Goal: Information Seeking & Learning: Learn about a topic

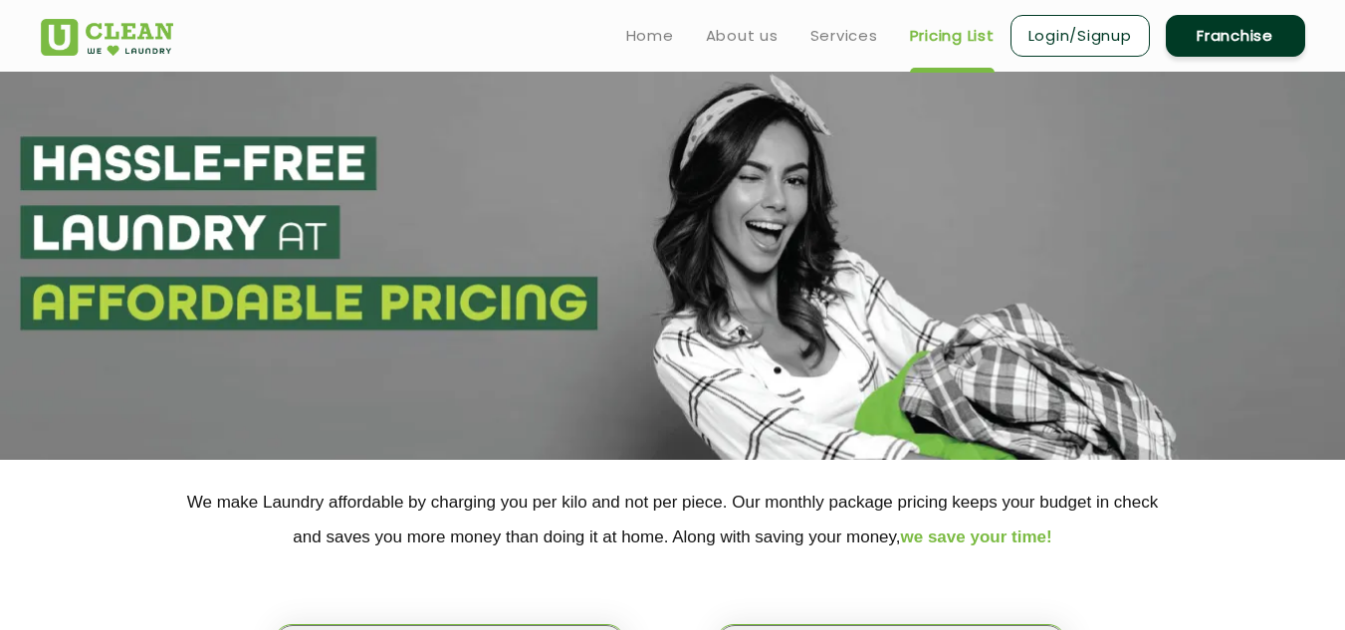
select select "11"
select select "310"
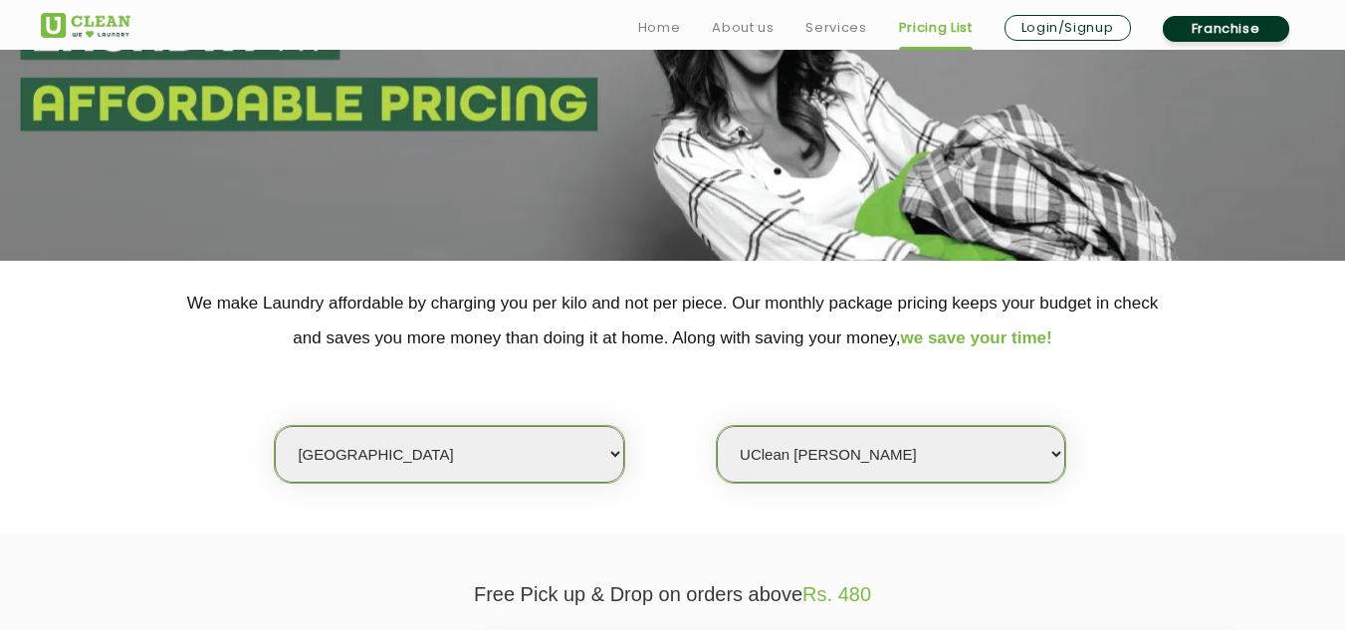
scroll to position [498, 0]
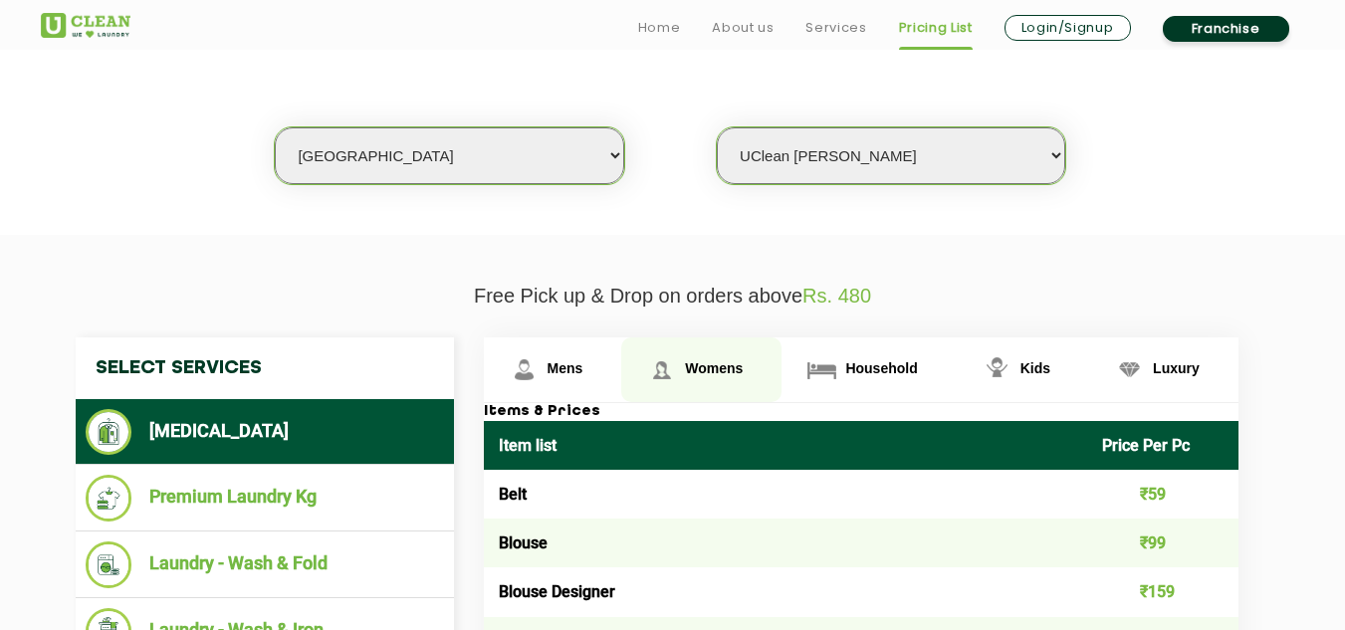
click at [729, 372] on span "Womens" at bounding box center [714, 369] width 58 height 16
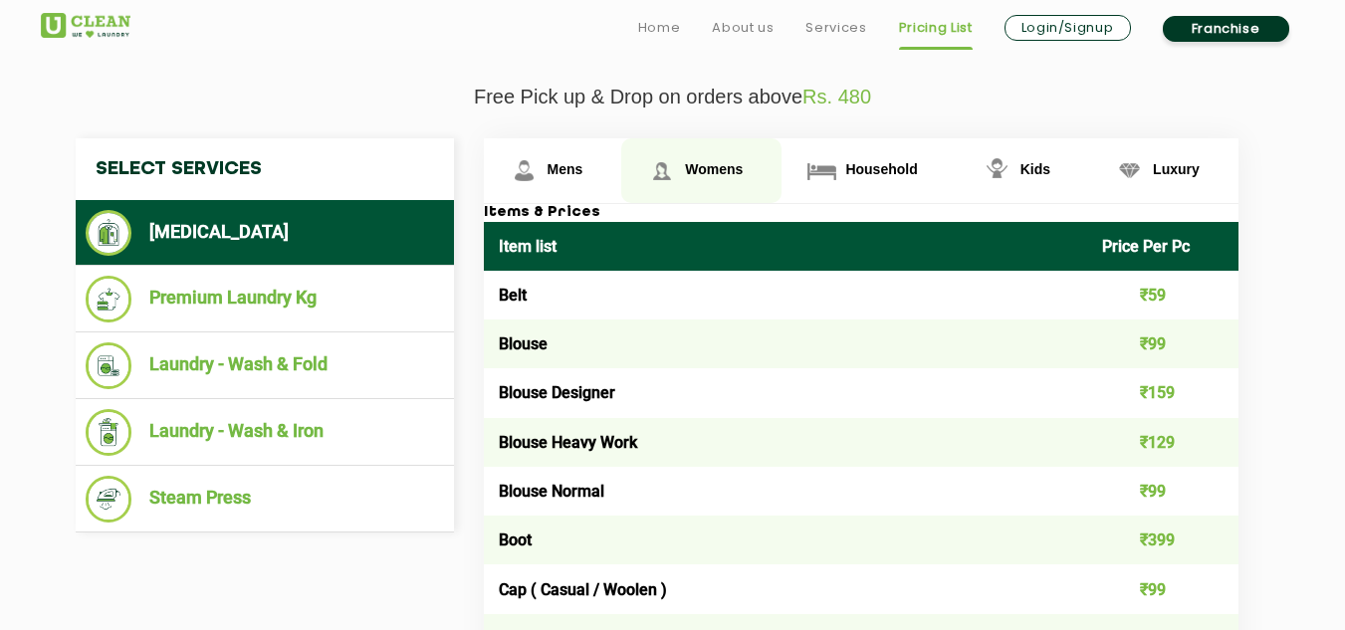
scroll to position [797, 0]
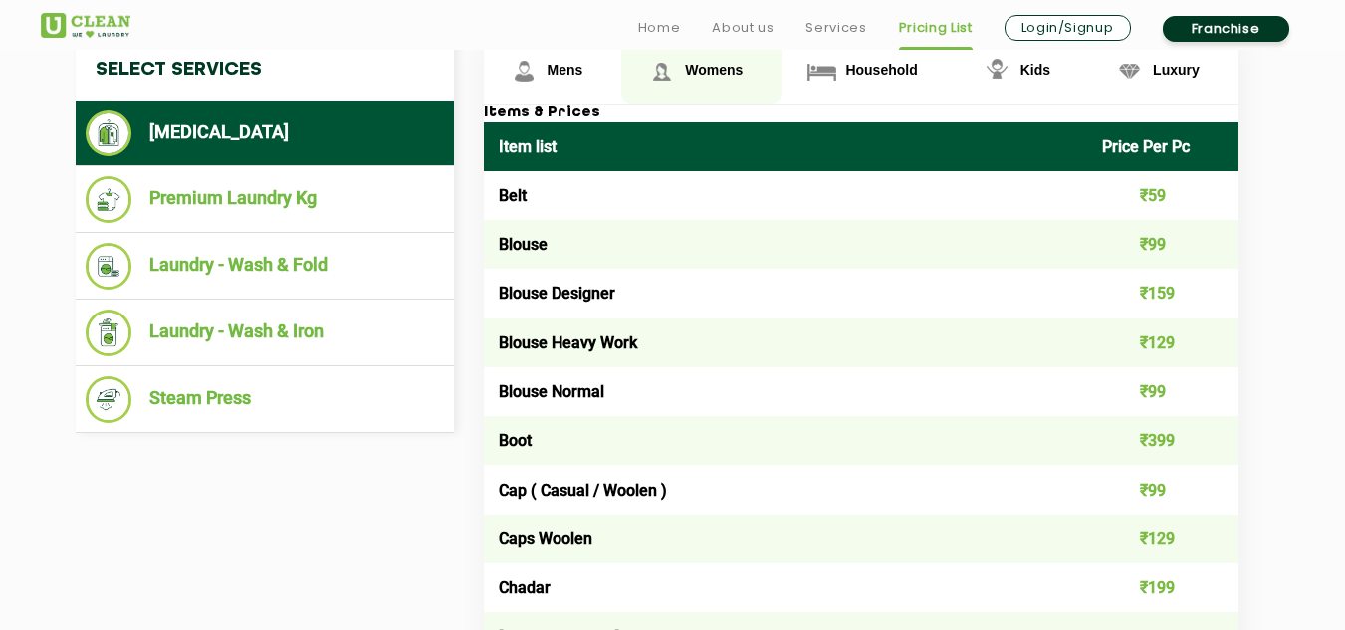
click at [714, 71] on span "Womens" at bounding box center [714, 70] width 58 height 16
click at [723, 71] on span "Womens" at bounding box center [714, 70] width 58 height 16
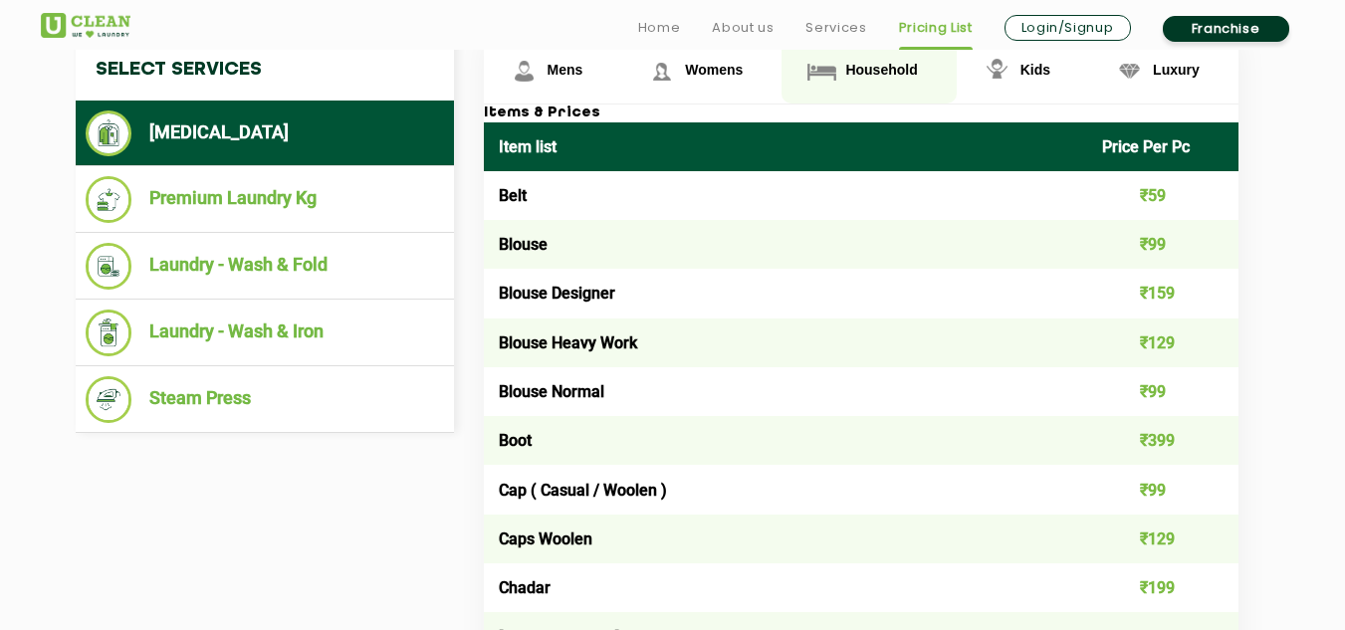
click at [584, 67] on span "Household" at bounding box center [566, 70] width 36 height 16
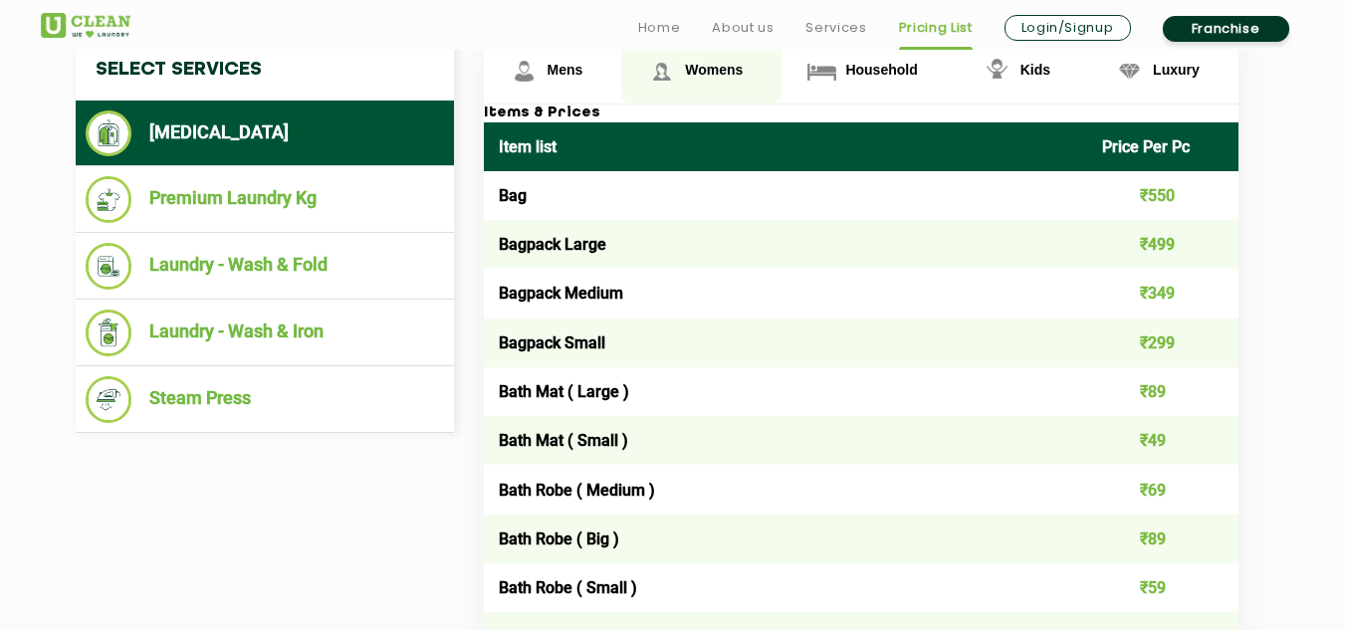
click at [622, 67] on link "Womens" at bounding box center [553, 71] width 138 height 65
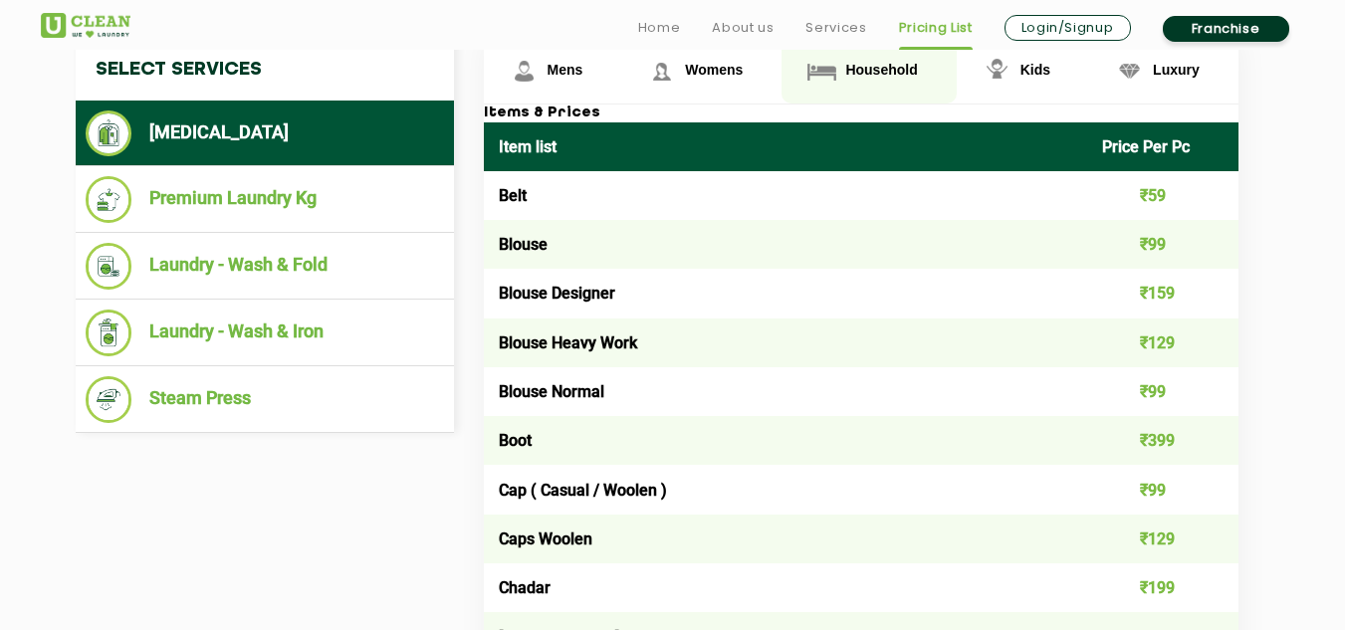
click at [622, 66] on link "Household" at bounding box center [553, 71] width 138 height 65
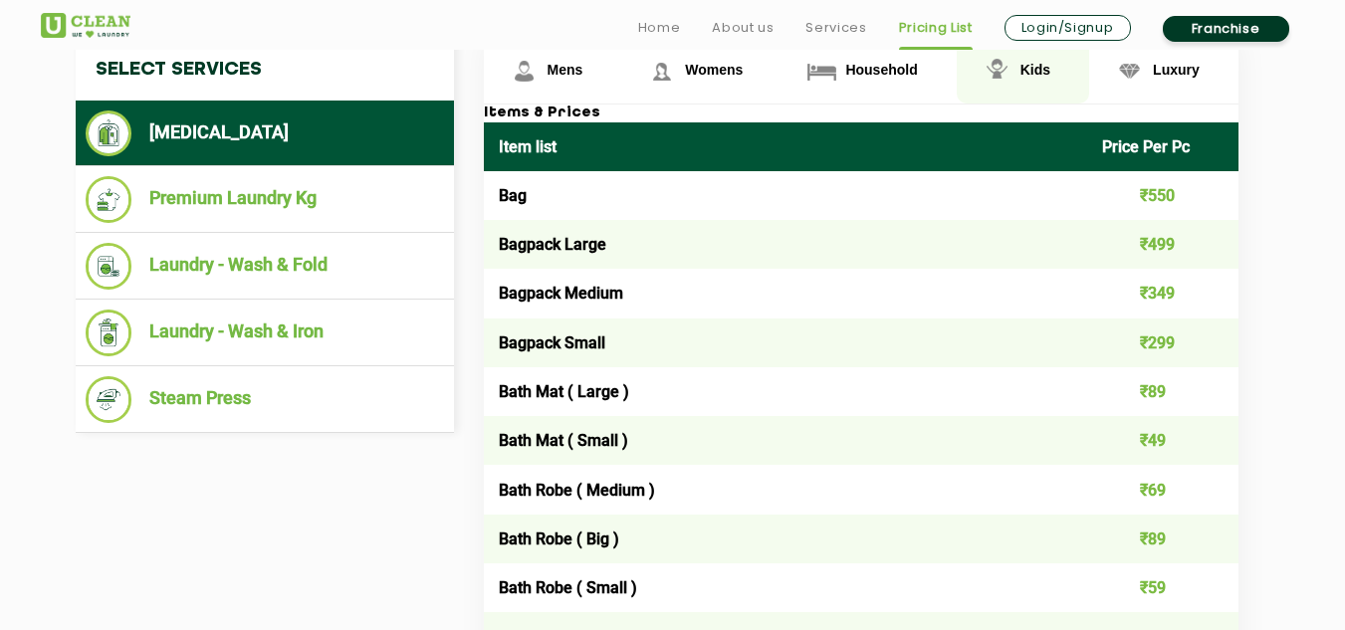
click at [584, 63] on span "Kids" at bounding box center [566, 70] width 36 height 16
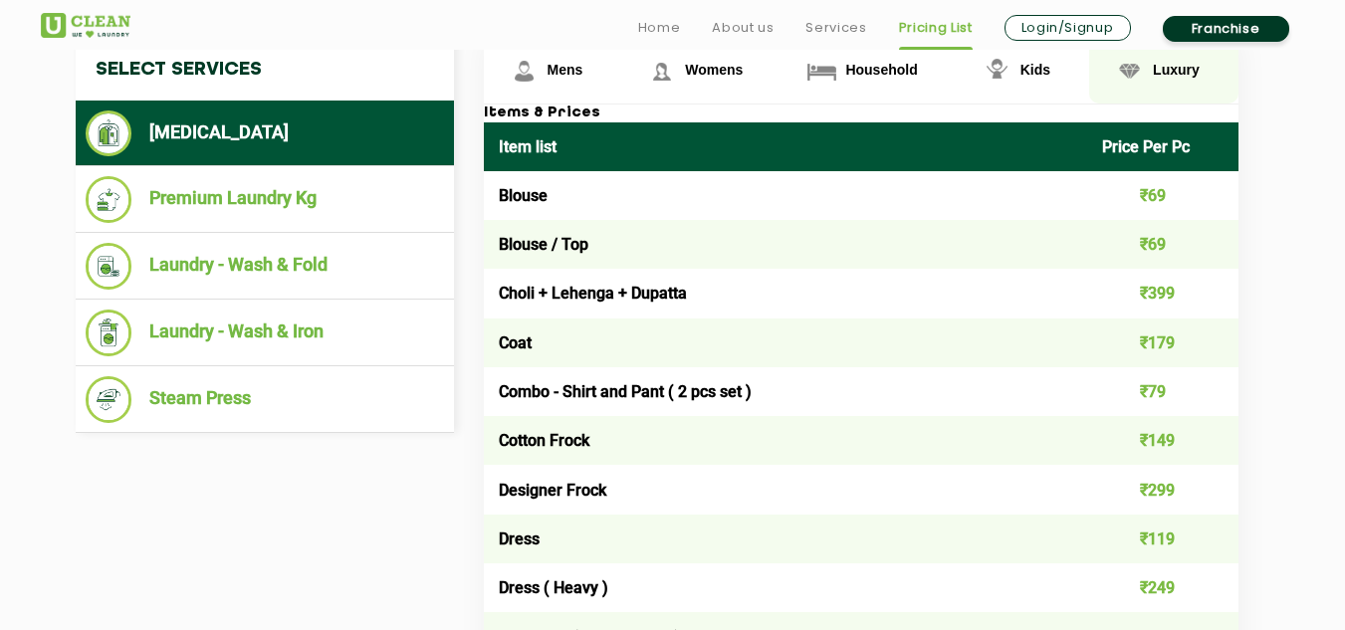
click at [584, 63] on span "Luxury" at bounding box center [566, 70] width 36 height 16
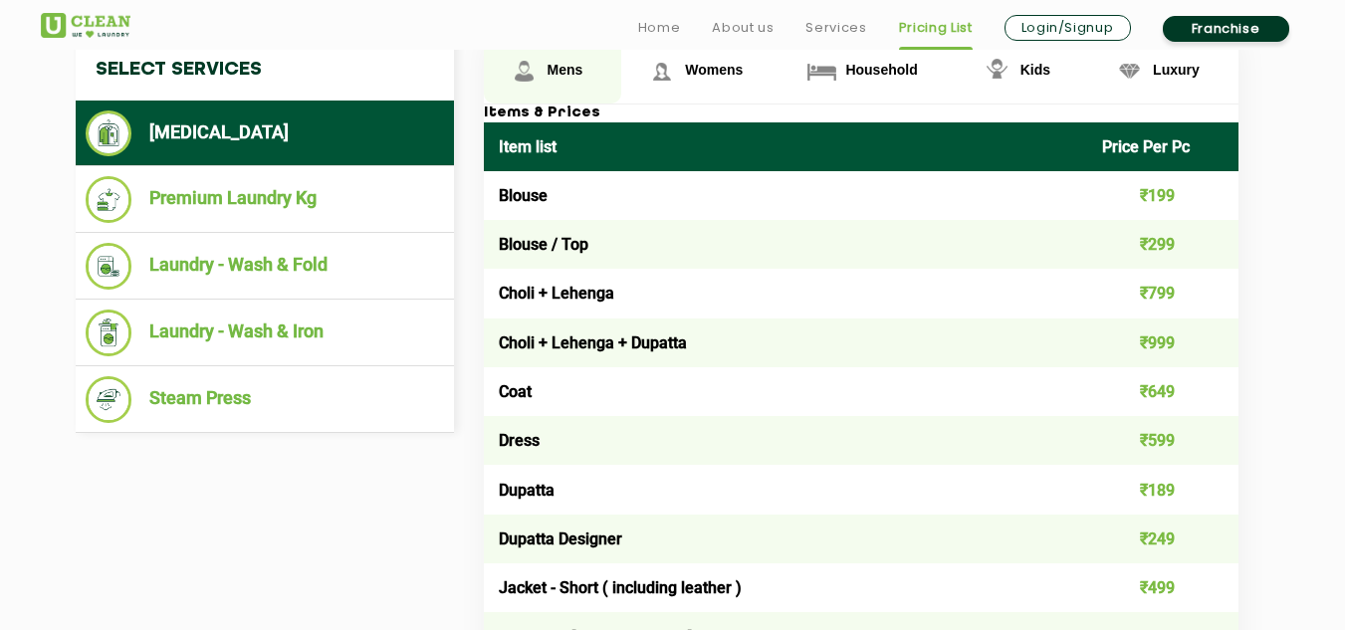
click at [546, 81] on link "Mens" at bounding box center [553, 71] width 138 height 65
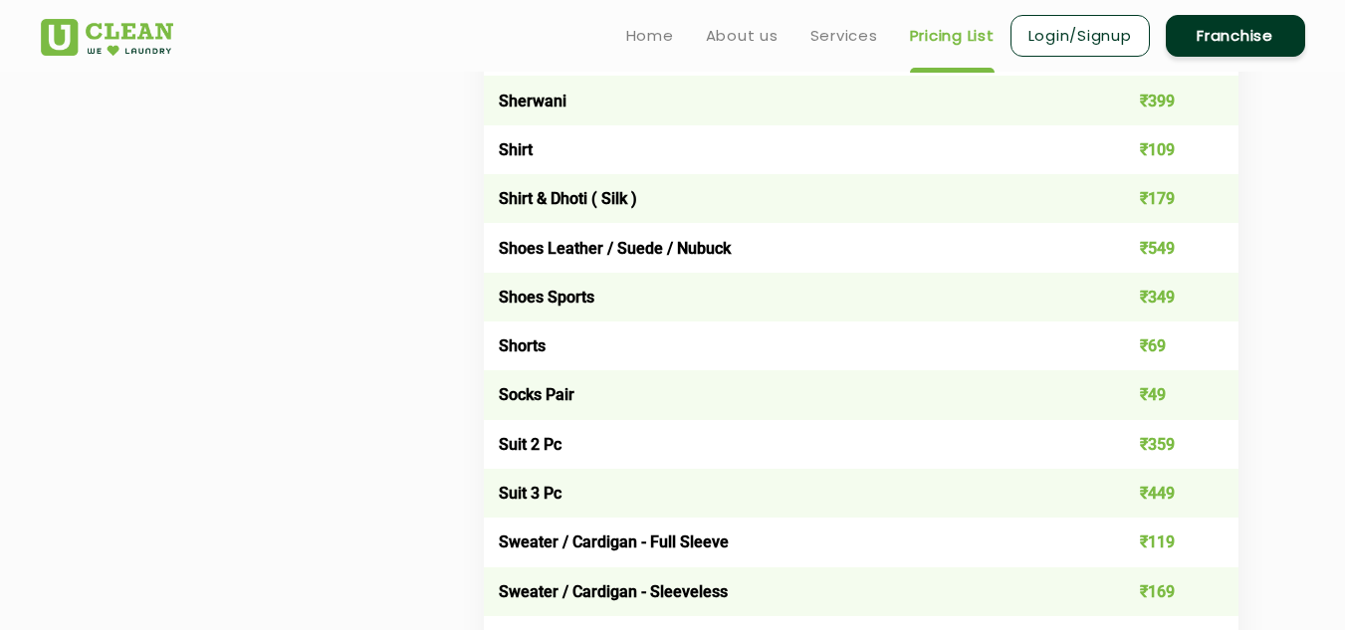
scroll to position [2788, 0]
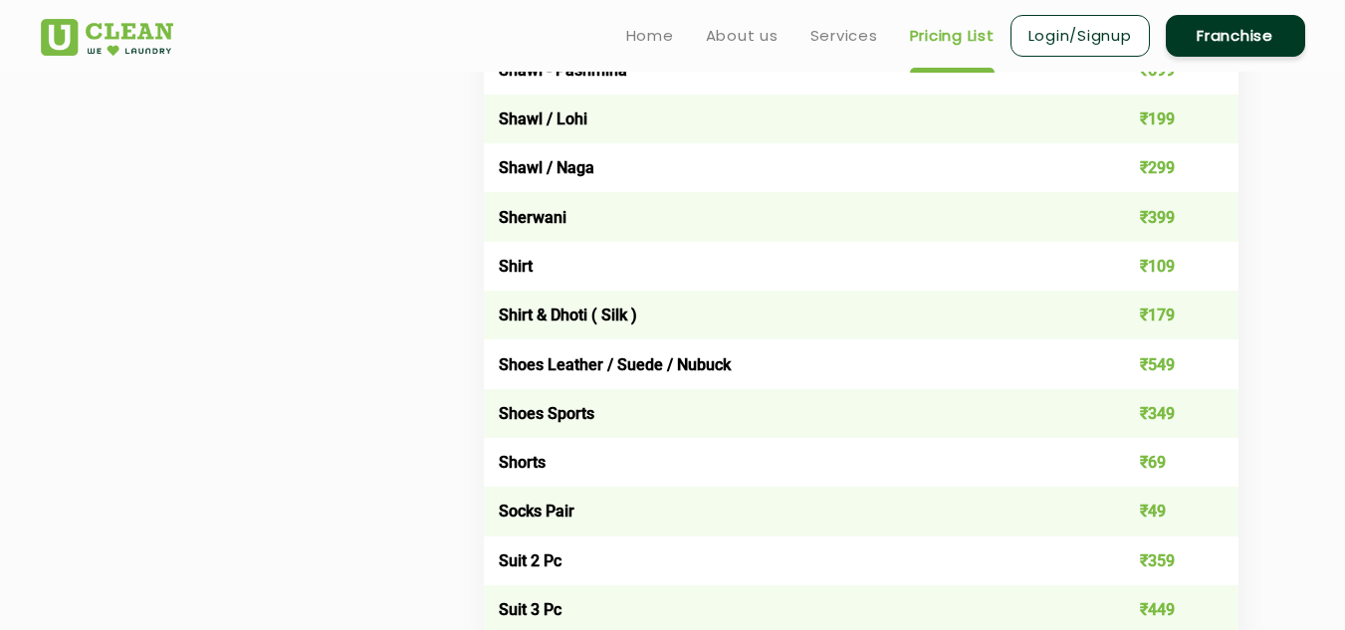
click at [650, 254] on td "Shirt" at bounding box center [786, 266] width 605 height 49
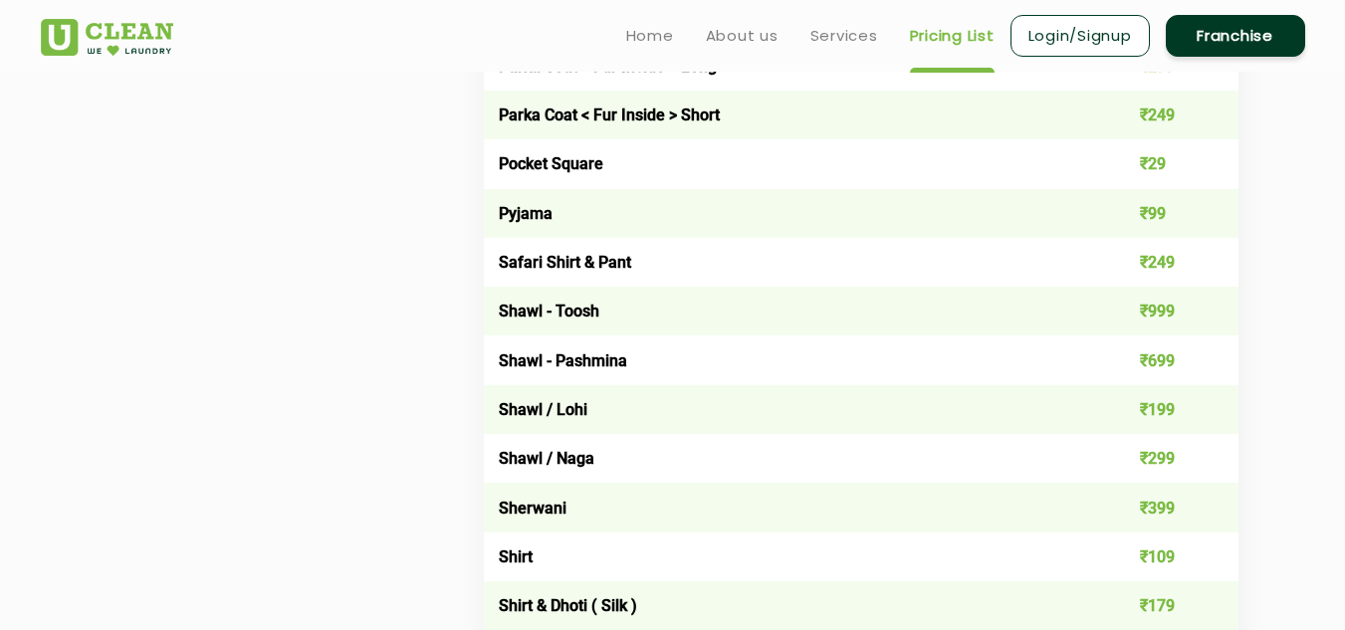
scroll to position [2490, 0]
